Goal: Find specific page/section: Find specific page/section

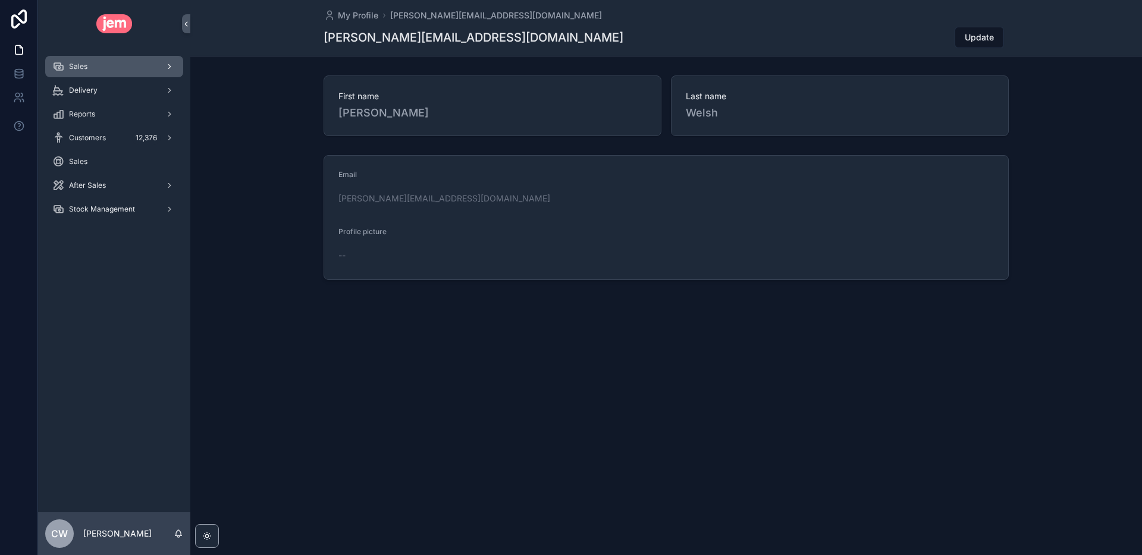
click at [102, 70] on div "Sales" at bounding box center [114, 66] width 124 height 19
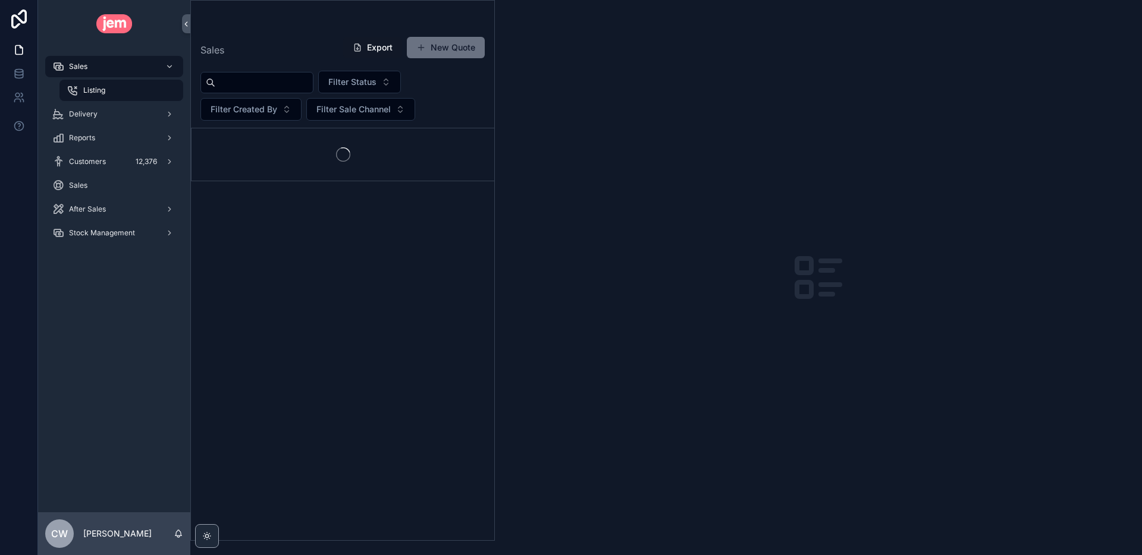
click at [108, 86] on div "Listing" at bounding box center [121, 90] width 109 height 19
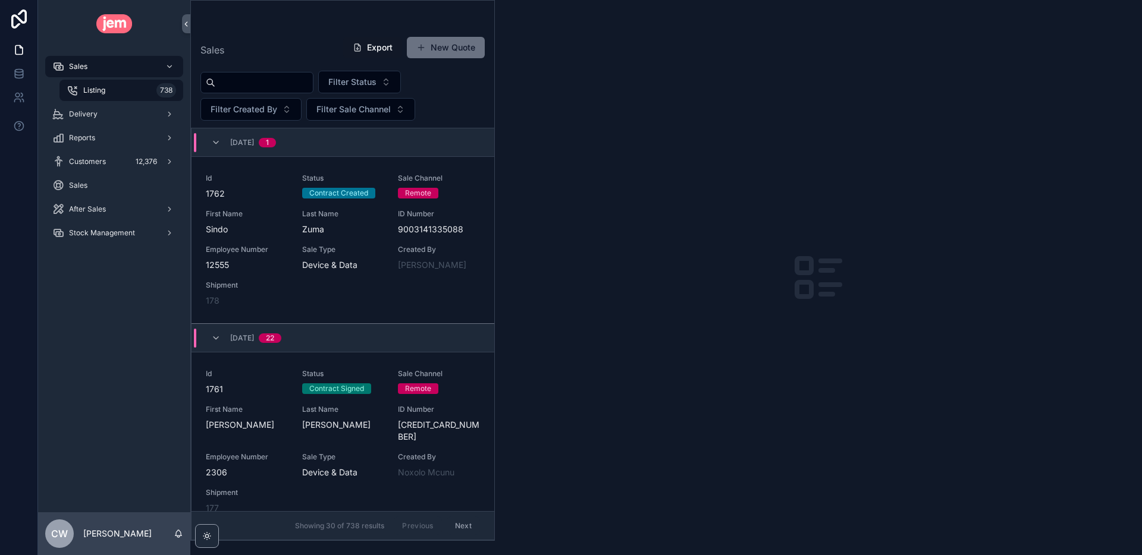
click at [237, 83] on input "scrollable content" at bounding box center [264, 82] width 98 height 17
type input "****"
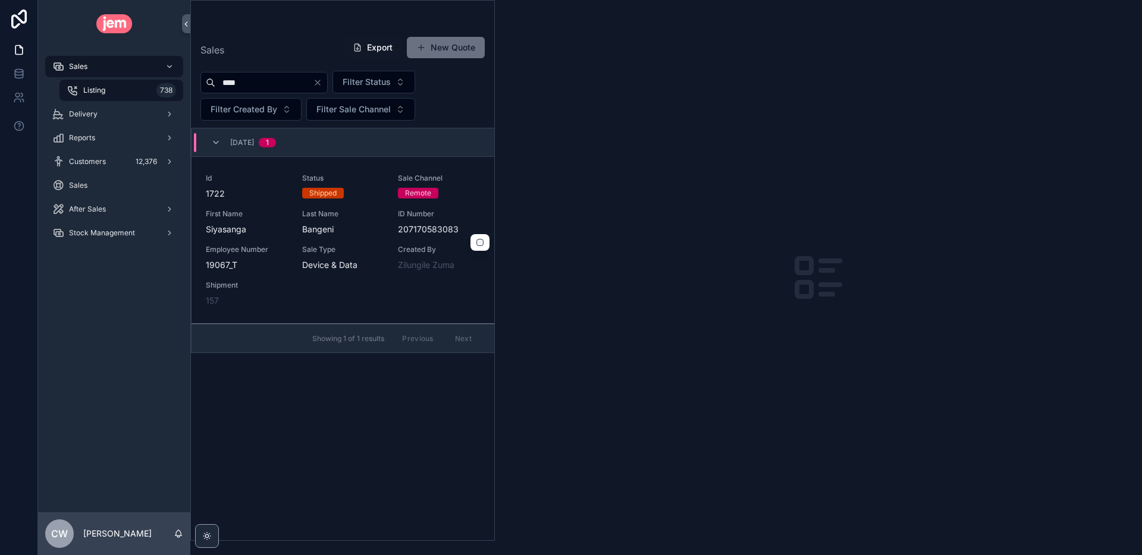
click at [376, 193] on div "Shipped" at bounding box center [343, 193] width 82 height 11
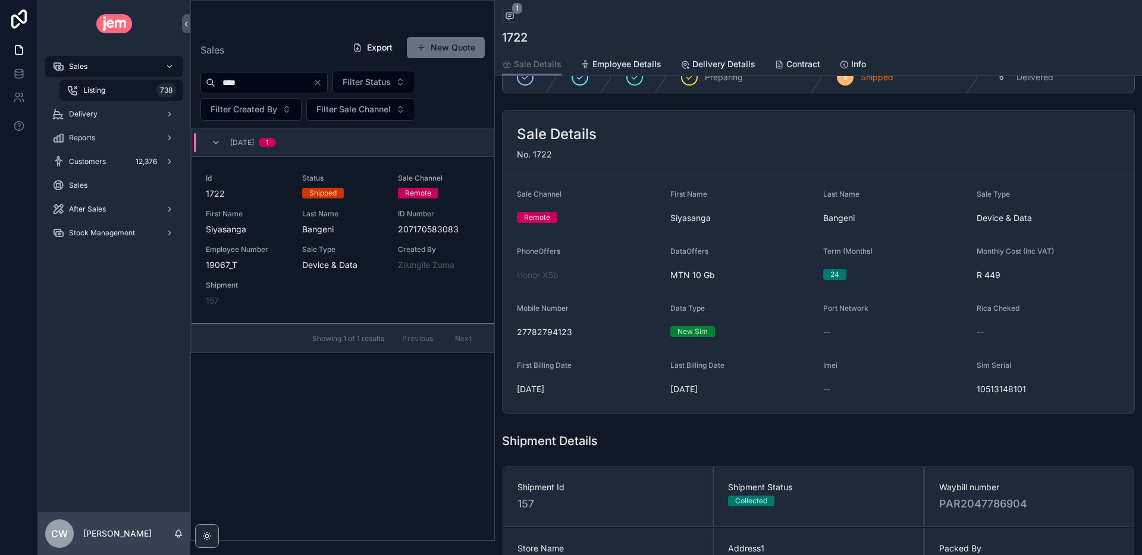
scroll to position [42, 0]
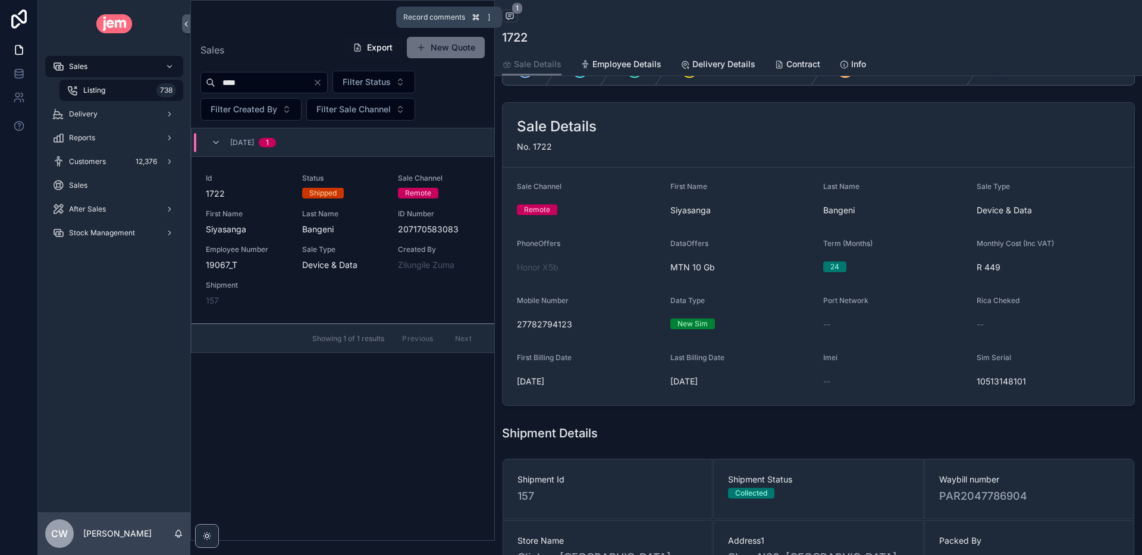
click at [508, 14] on icon "scrollable content" at bounding box center [510, 16] width 10 height 10
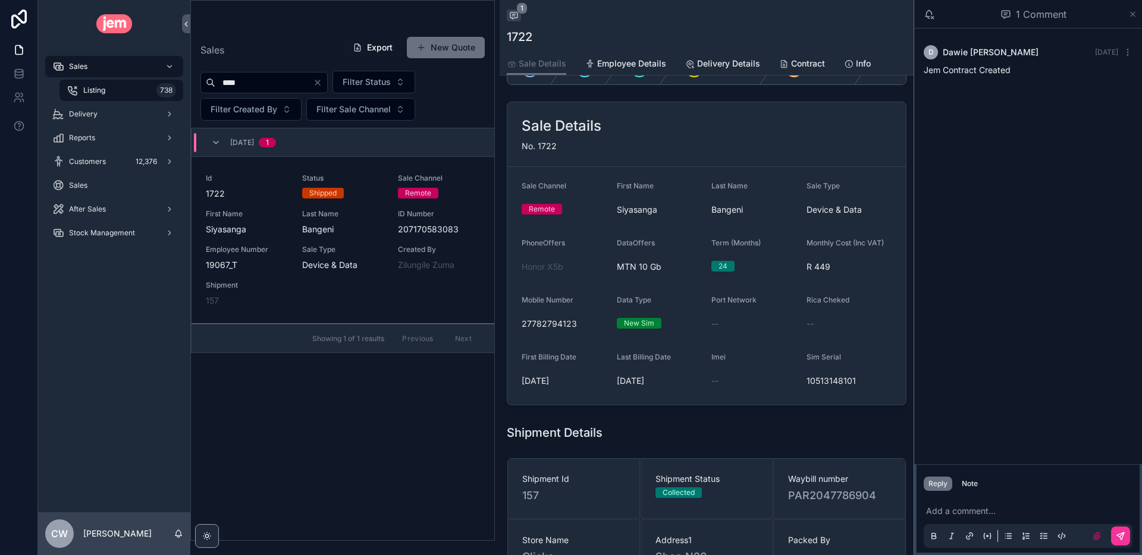
click at [1130, 11] on icon "scrollable content" at bounding box center [1132, 15] width 9 height 10
